Goal: Find contact information: Find contact information

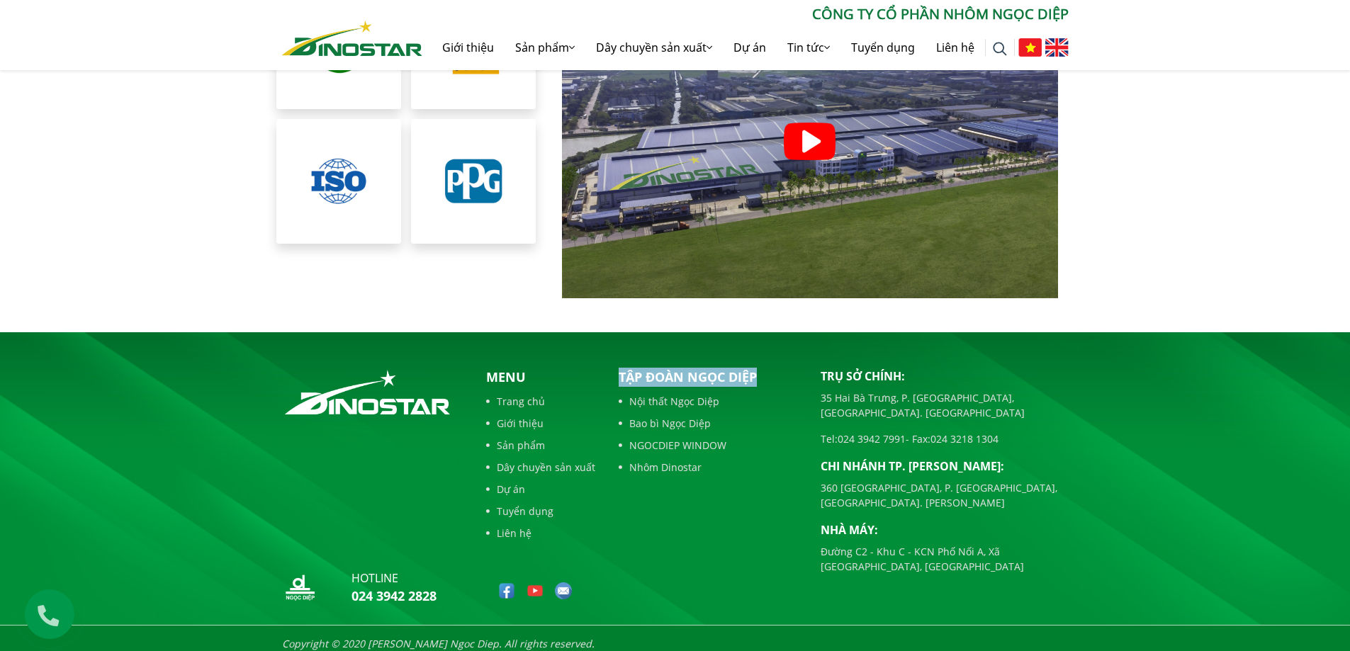
drag, startPoint x: 788, startPoint y: 373, endPoint x: 618, endPoint y: 362, distance: 170.4
click at [619, 368] on p "Tập đoàn Ngọc Diệp" at bounding box center [709, 377] width 181 height 19
copy p "Tập đoàn Ngọc Diệp"
copy p "35 Hai Bà Trưng, P. [GEOGRAPHIC_DATA], [GEOGRAPHIC_DATA]. [GEOGRAPHIC_DATA]"
drag, startPoint x: 1028, startPoint y: 385, endPoint x: 823, endPoint y: 386, distance: 204.8
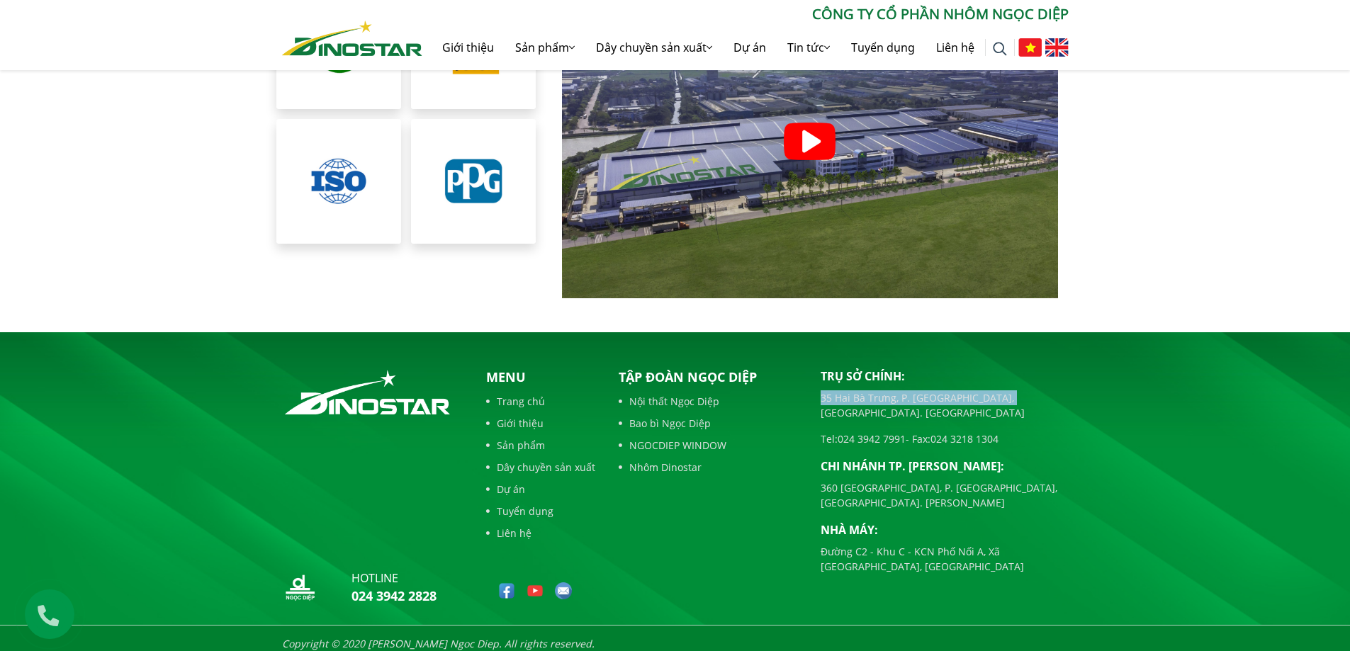
click at [823, 391] on p "35 Hai Bà Trưng, P. [GEOGRAPHIC_DATA], [GEOGRAPHIC_DATA]. [GEOGRAPHIC_DATA]" at bounding box center [945, 406] width 248 height 30
drag, startPoint x: 908, startPoint y: 413, endPoint x: 838, endPoint y: 419, distance: 70.4
click at [838, 432] on p "Tel: [PHONE_NUMBER] - Fax: [PHONE_NUMBER]" at bounding box center [945, 439] width 248 height 15
copy link "024 3942 7991"
